Goal: Task Accomplishment & Management: Manage account settings

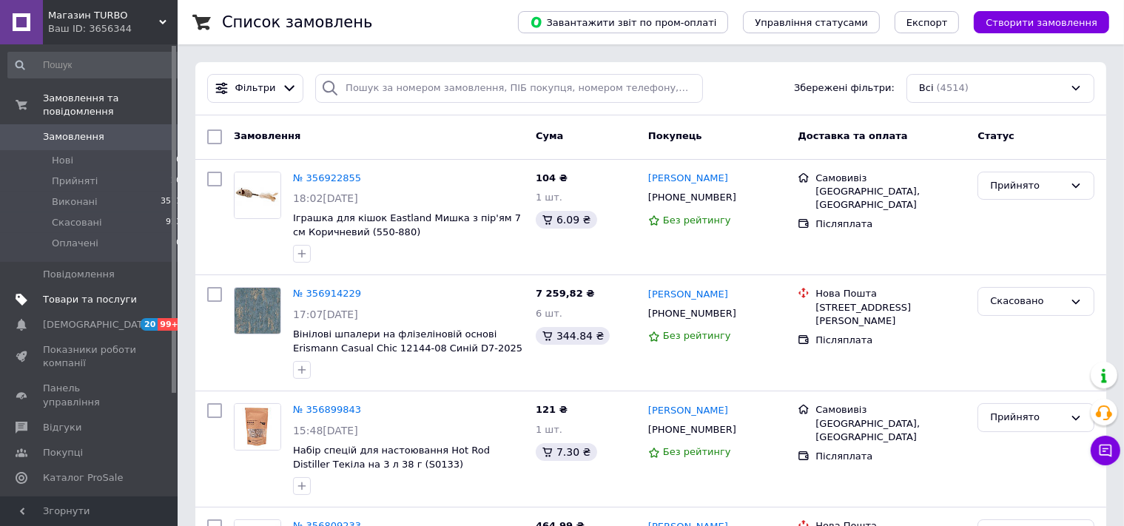
click at [87, 293] on span "Товари та послуги" at bounding box center [90, 299] width 94 height 13
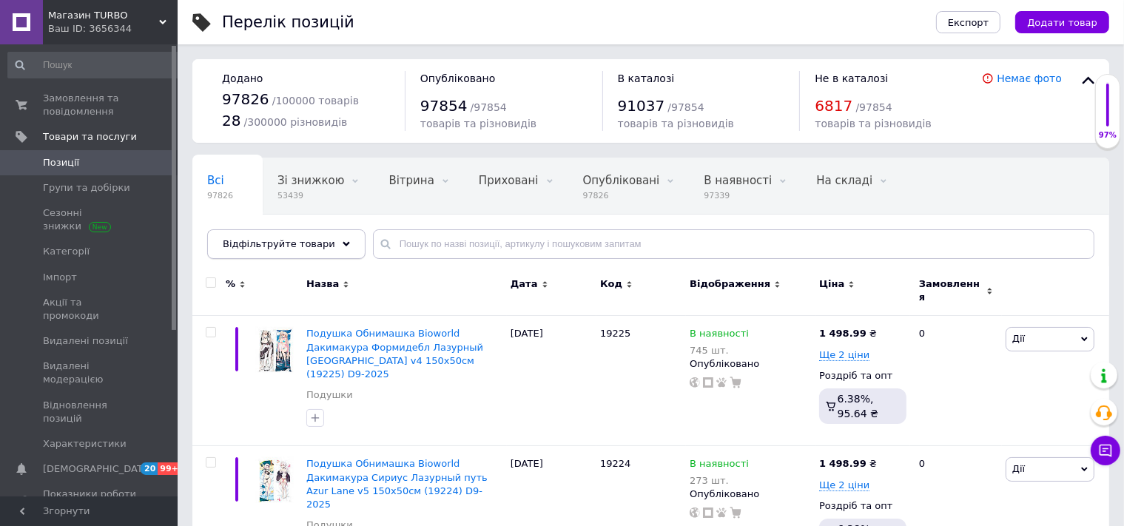
click at [258, 242] on span "Відфільтруйте товари" at bounding box center [279, 243] width 112 height 11
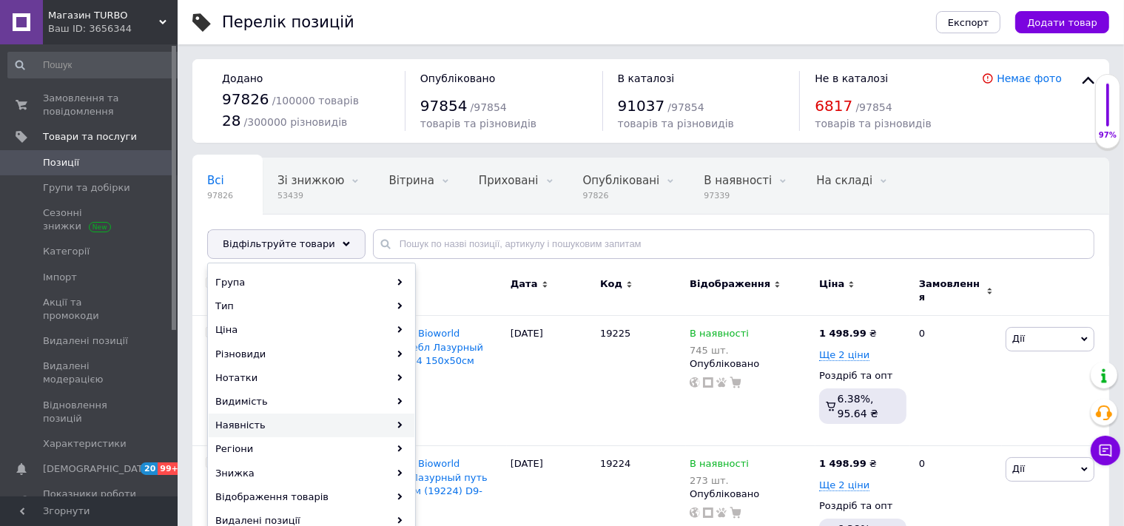
click at [252, 425] on div "Наявність" at bounding box center [312, 425] width 206 height 24
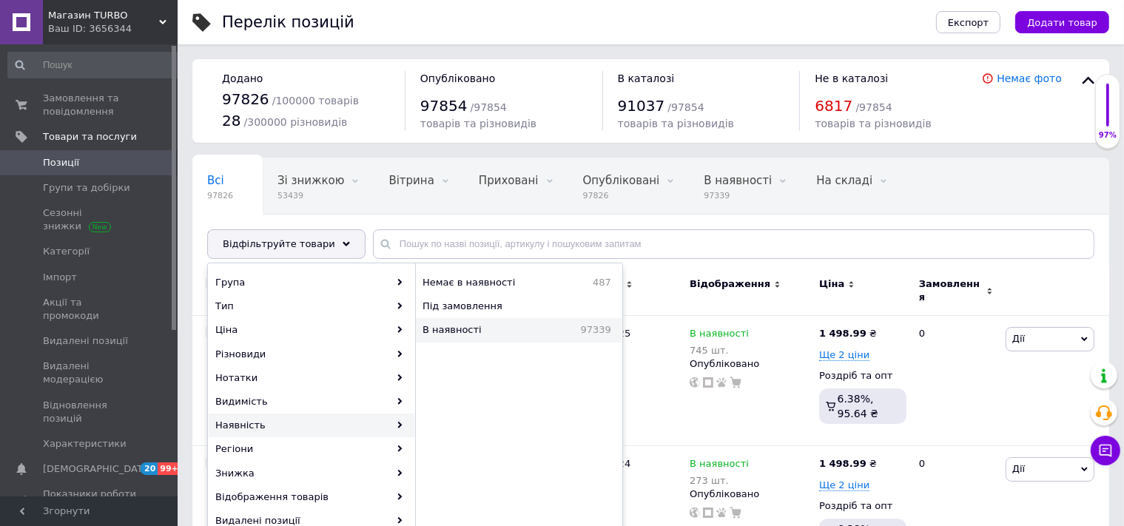
click at [447, 328] on span "В наявності" at bounding box center [479, 329] width 115 height 13
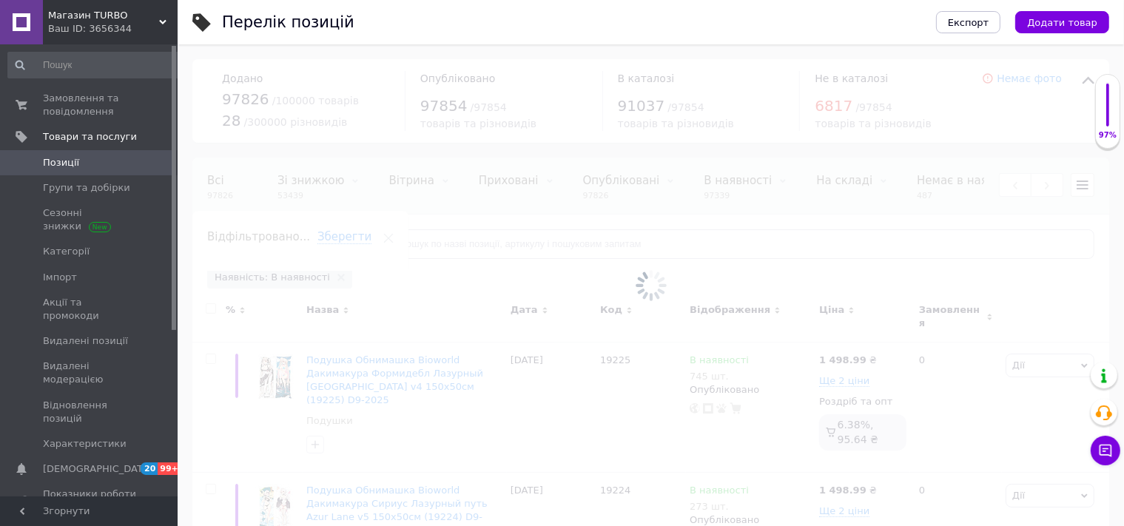
scroll to position [0, 205]
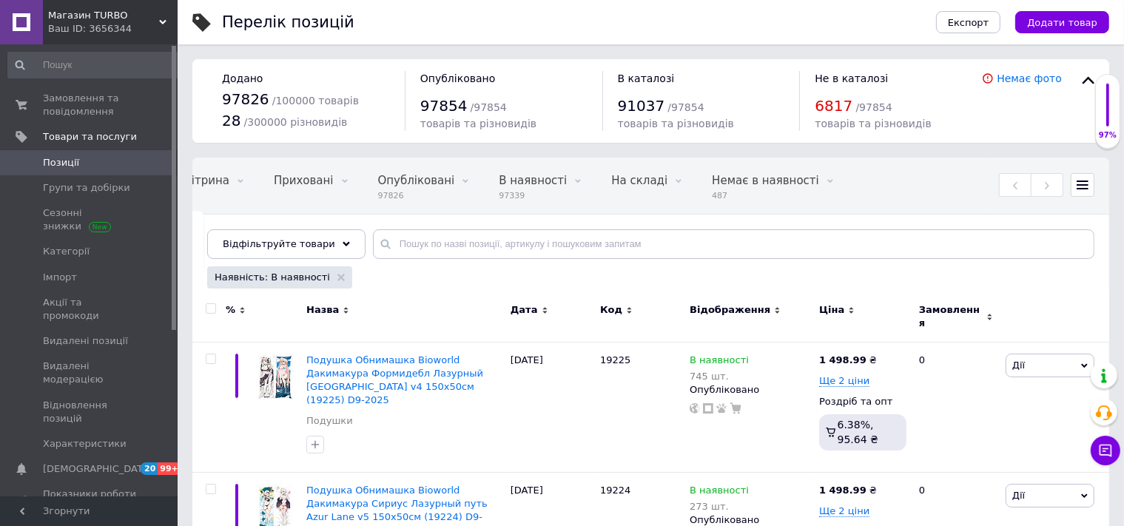
click at [850, 305] on div "Ціна" at bounding box center [862, 309] width 87 height 13
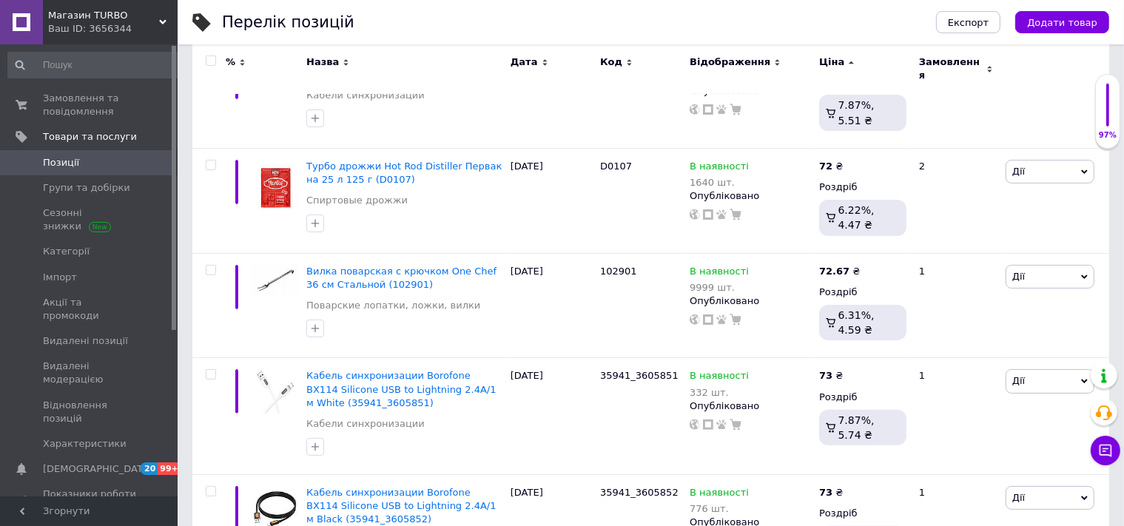
scroll to position [312, 0]
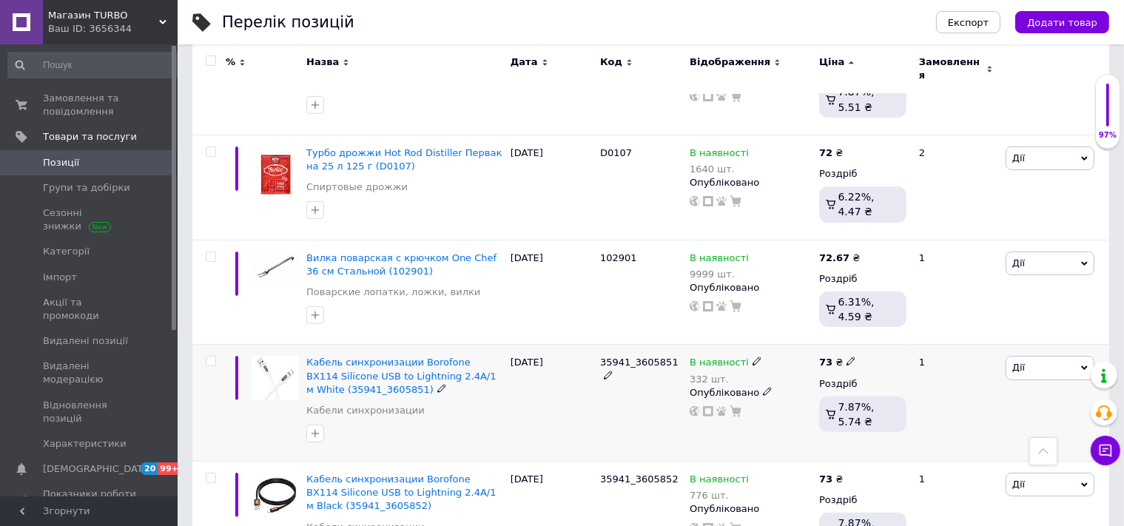
click at [968, 405] on div "1" at bounding box center [956, 403] width 92 height 117
click at [70, 111] on span "Замовлення та повідомлення" at bounding box center [90, 105] width 94 height 27
